Goal: Navigation & Orientation: Understand site structure

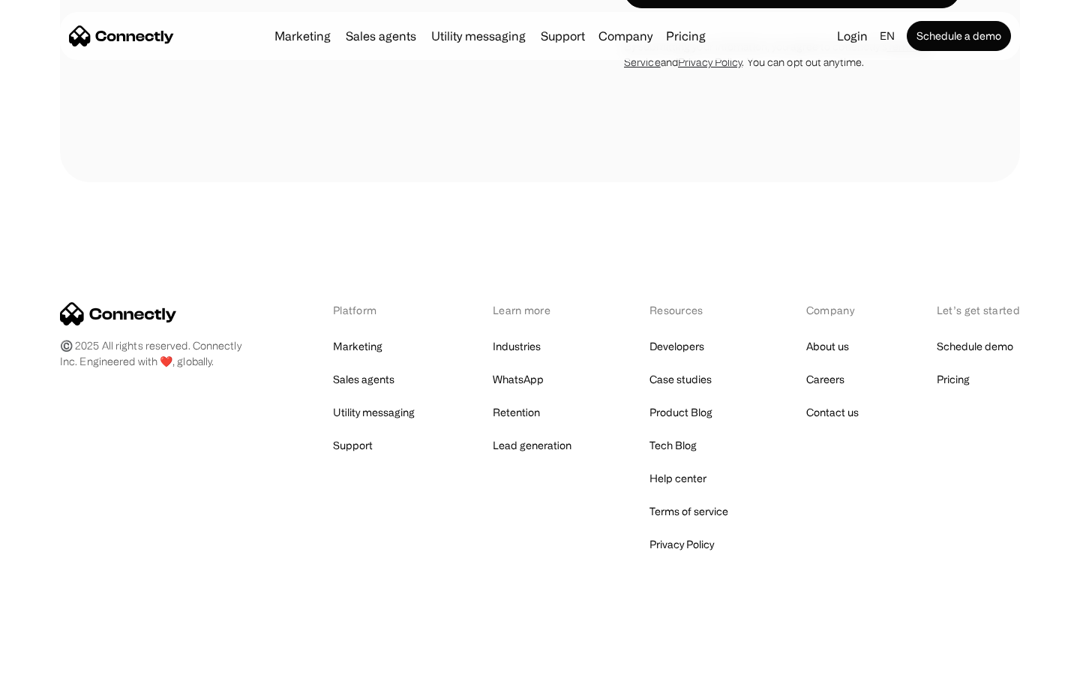
scroll to position [1266, 0]
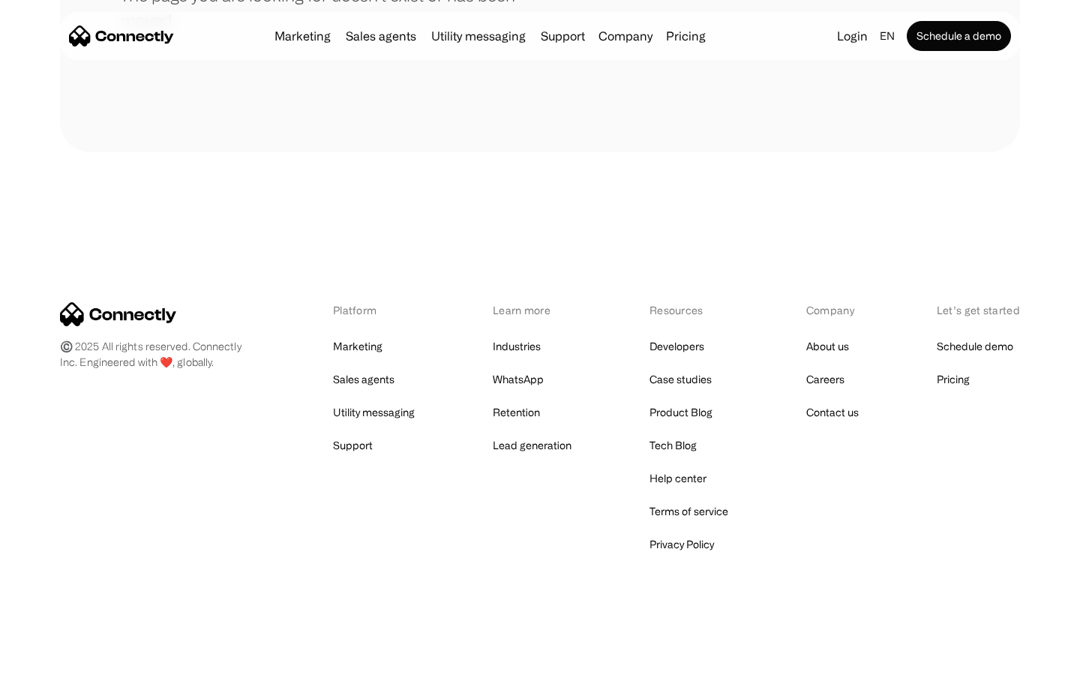
scroll to position [274, 0]
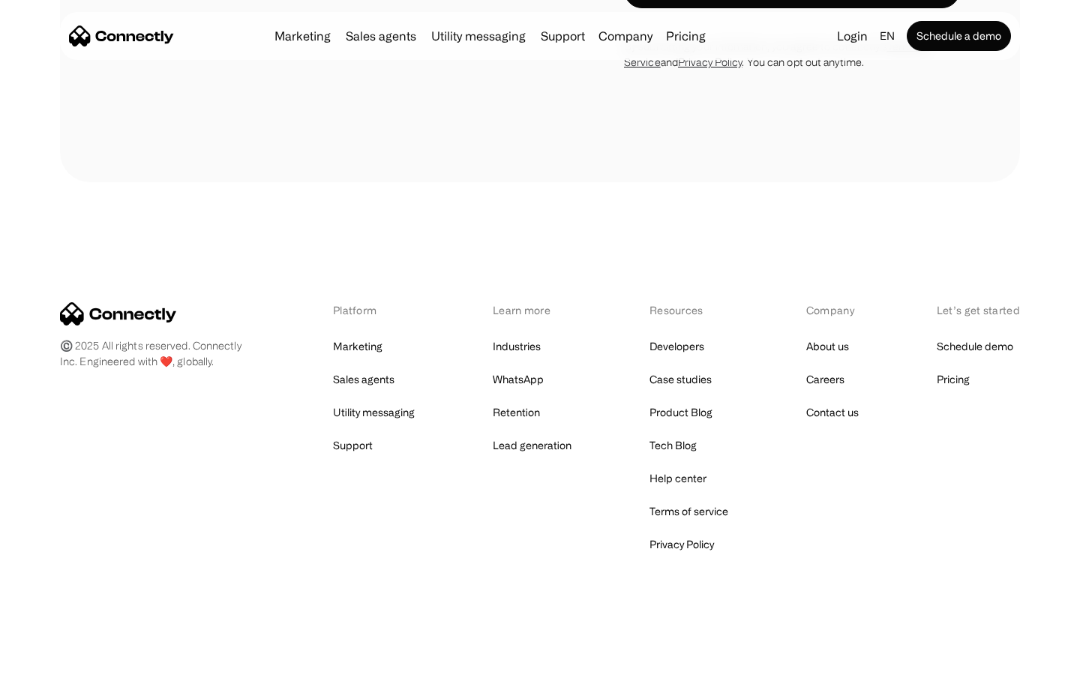
scroll to position [2896, 0]
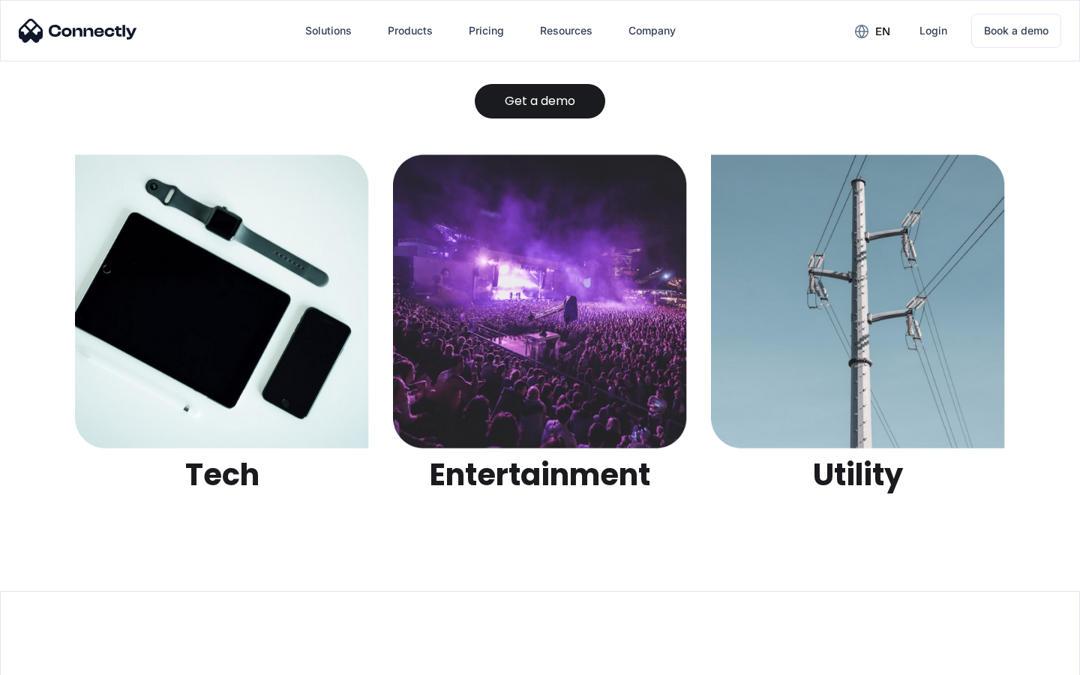
scroll to position [4732, 0]
